Goal: Find specific page/section: Find specific page/section

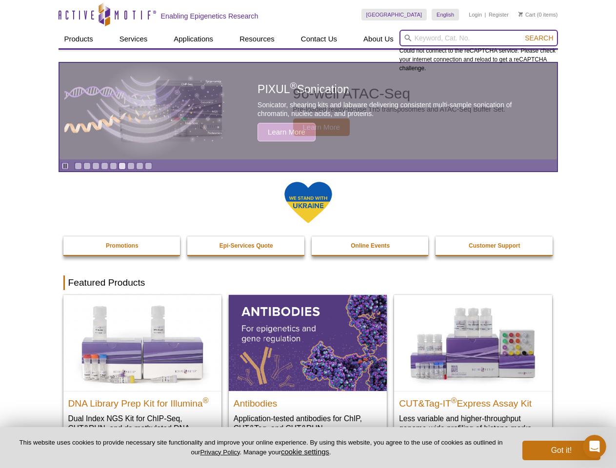
click at [478, 38] on input "search" at bounding box center [478, 38] width 158 height 17
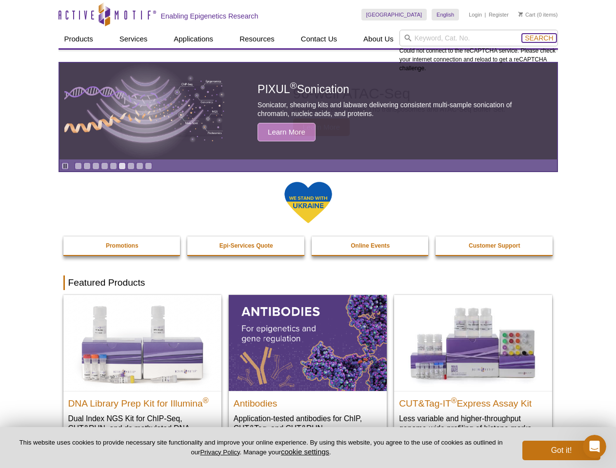
click at [539, 38] on span "Search" at bounding box center [538, 38] width 28 height 8
click at [65, 166] on icon "Pause" at bounding box center [65, 166] width 6 height 6
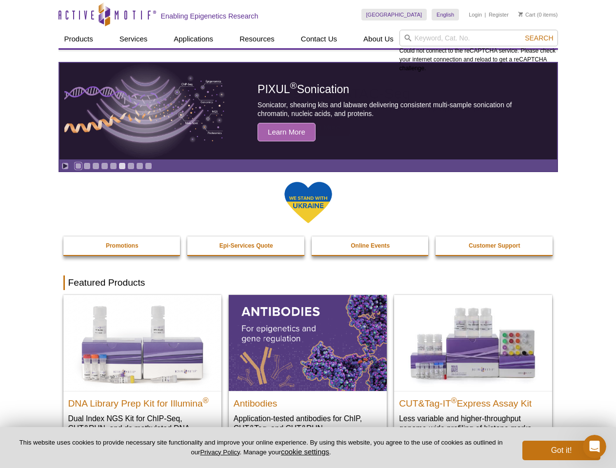
click at [78, 166] on link "Go to slide 1" at bounding box center [78, 165] width 7 height 7
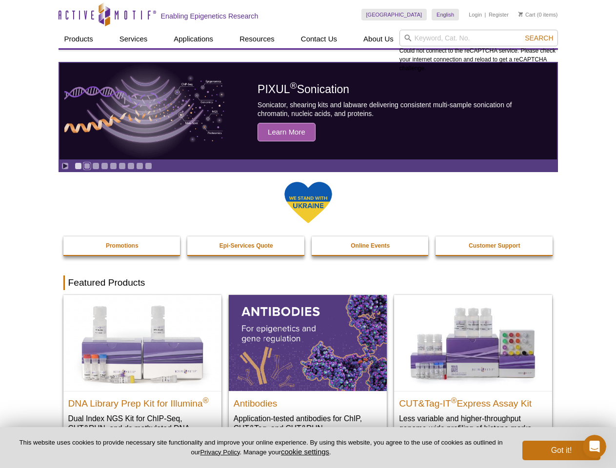
click at [87, 166] on link "Go to slide 2" at bounding box center [86, 165] width 7 height 7
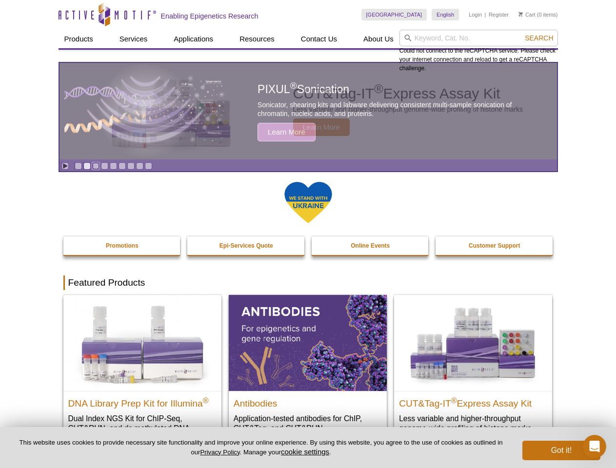
click at [96, 166] on link "Go to slide 3" at bounding box center [95, 165] width 7 height 7
